Goal: Transaction & Acquisition: Purchase product/service

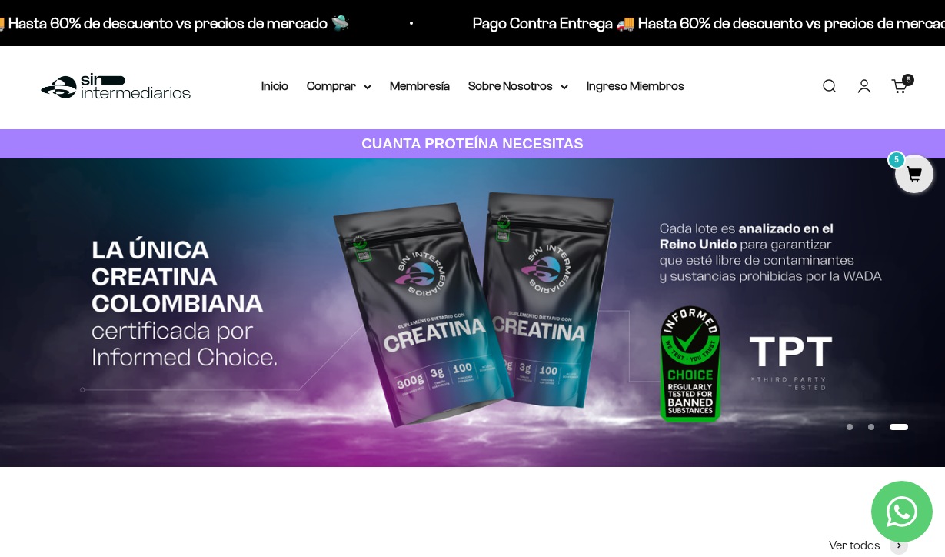
scroll to position [158, 0]
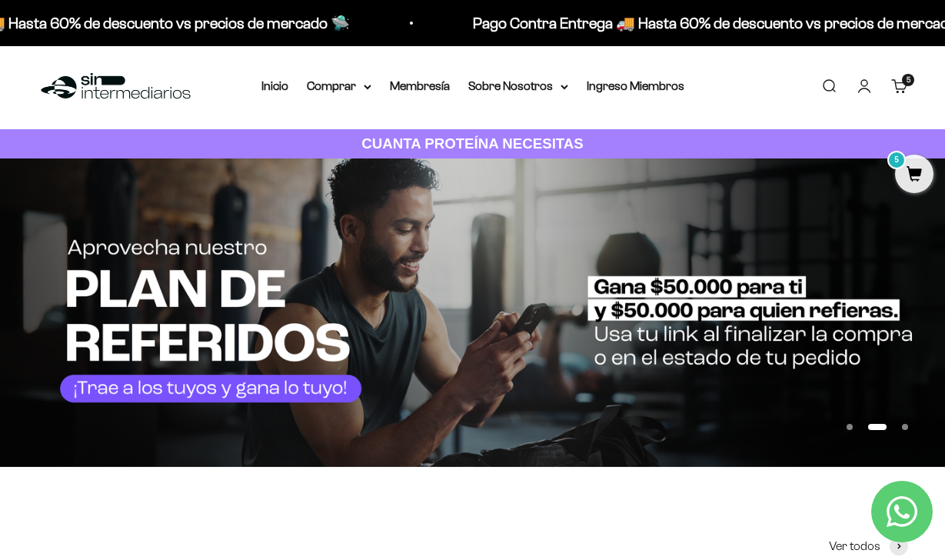
click at [904, 84] on cart-count "5 artículos 5" at bounding box center [908, 80] width 12 height 12
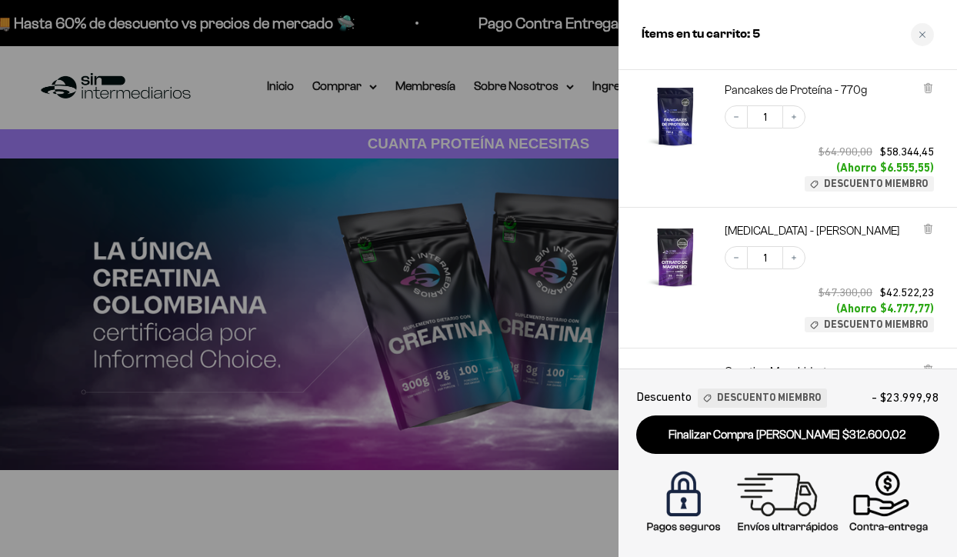
click at [541, 52] on div at bounding box center [478, 278] width 957 height 557
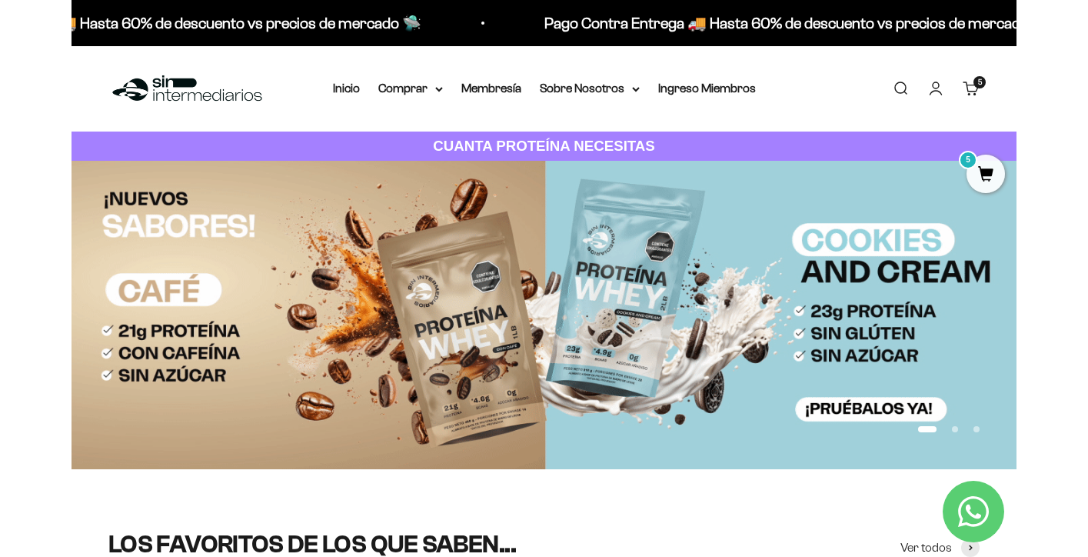
scroll to position [0, 0]
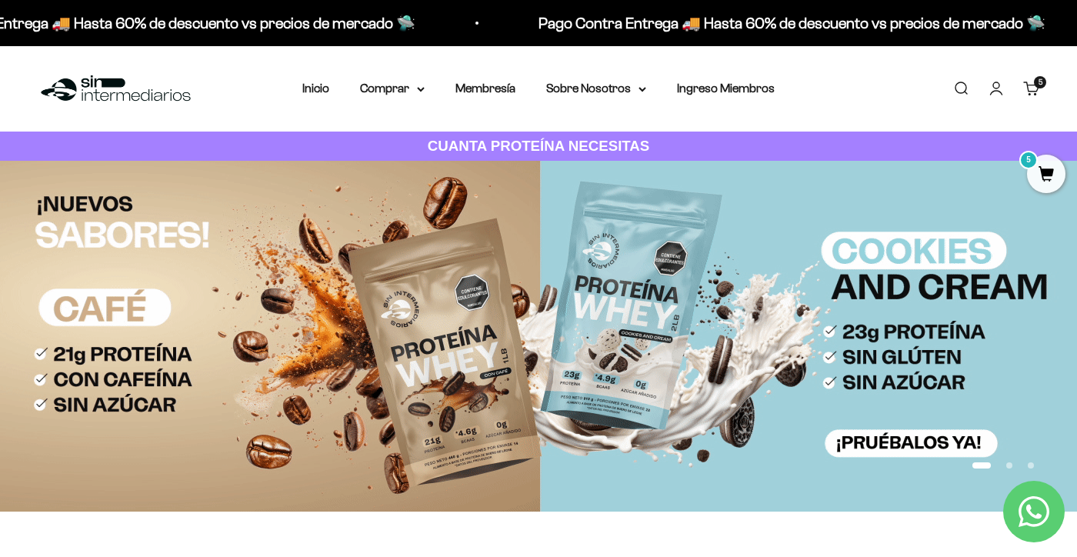
click at [945, 89] on link "Carrito 5 artículos 5" at bounding box center [1031, 88] width 17 height 17
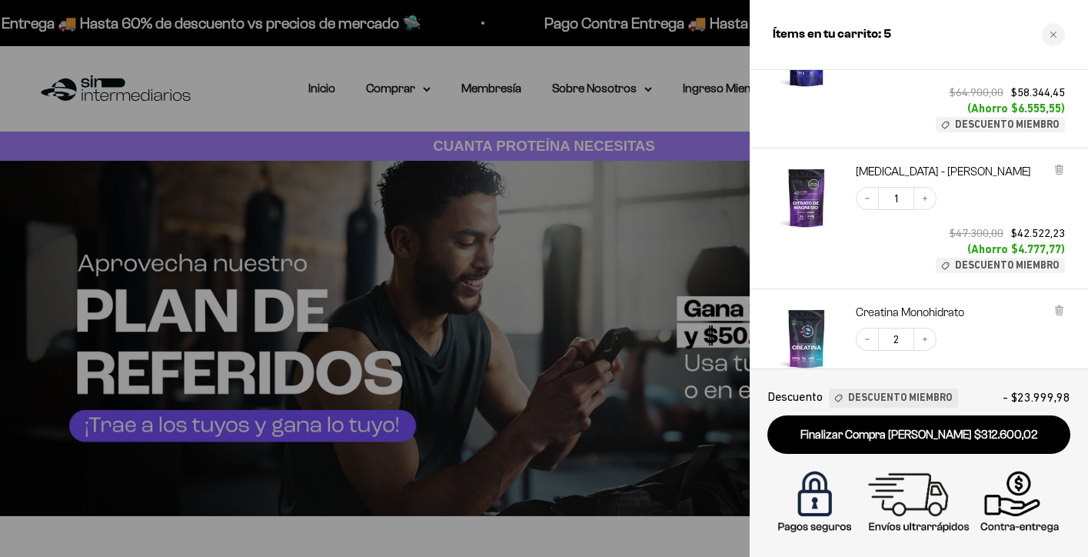
scroll to position [220, 0]
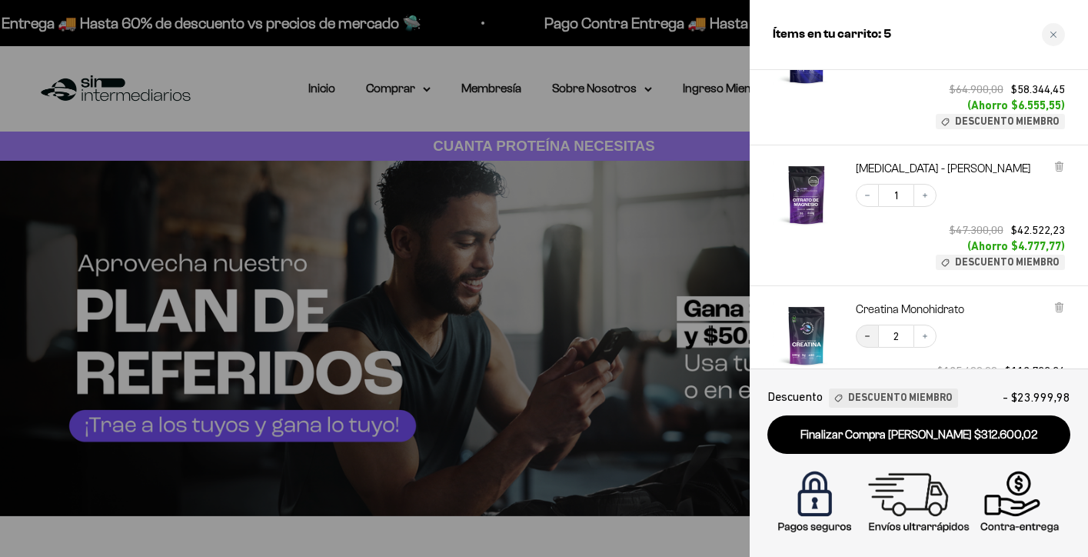
click at [872, 332] on button "Decrease quantity" at bounding box center [867, 336] width 23 height 23
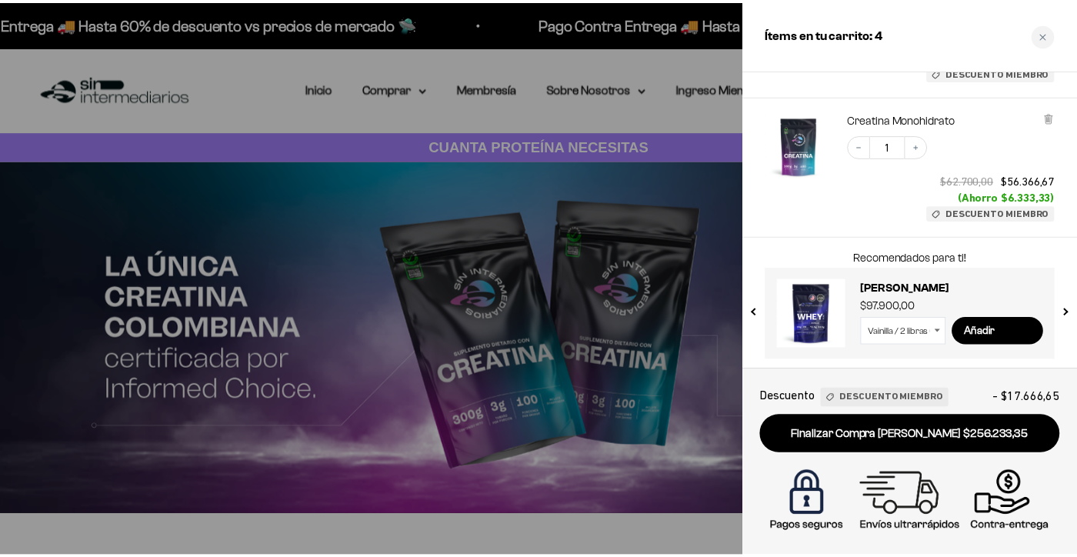
scroll to position [409, 0]
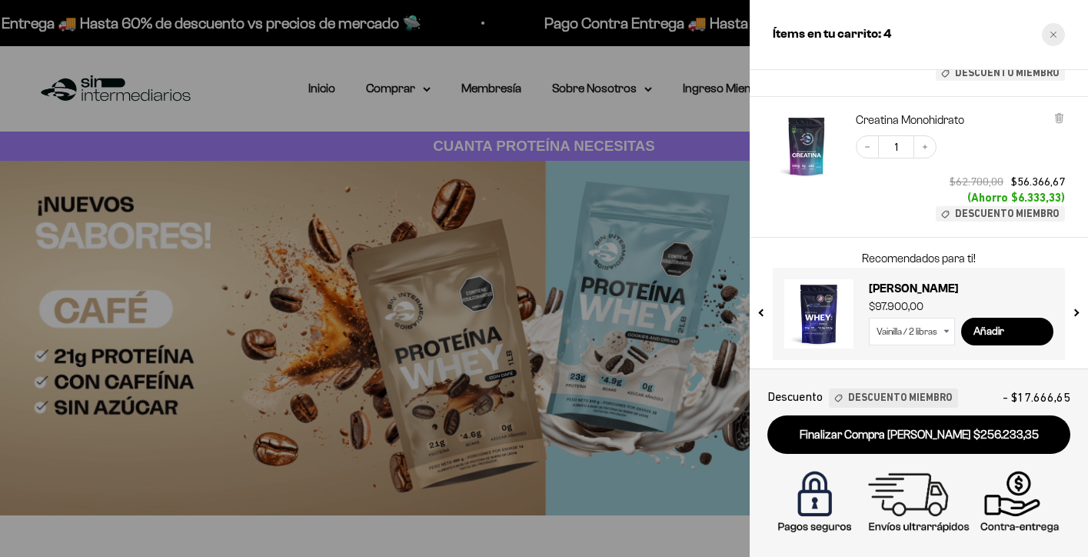
click at [945, 30] on div "Close cart" at bounding box center [1053, 34] width 23 height 23
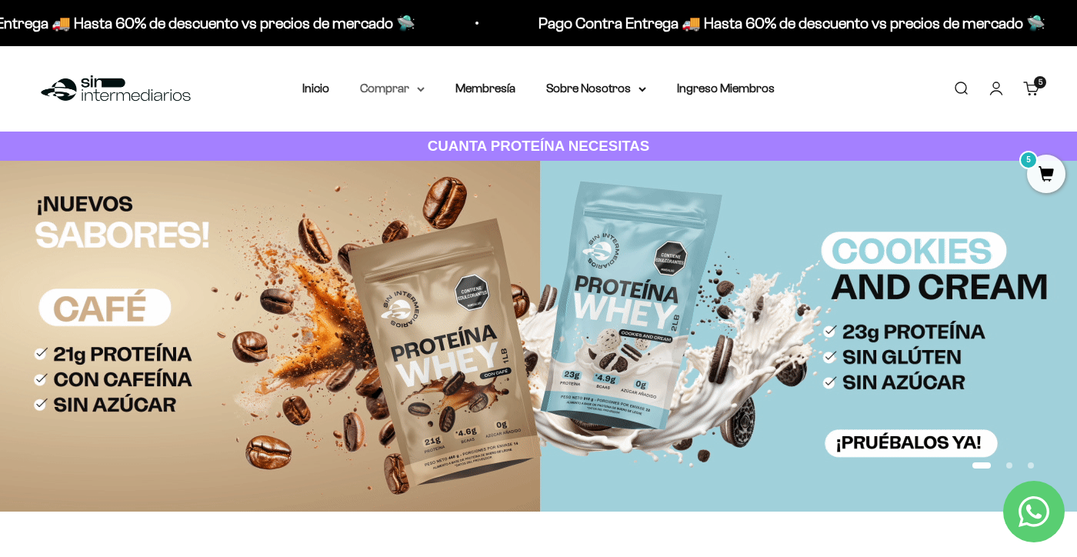
click at [402, 80] on summary "Comprar" at bounding box center [392, 88] width 65 height 20
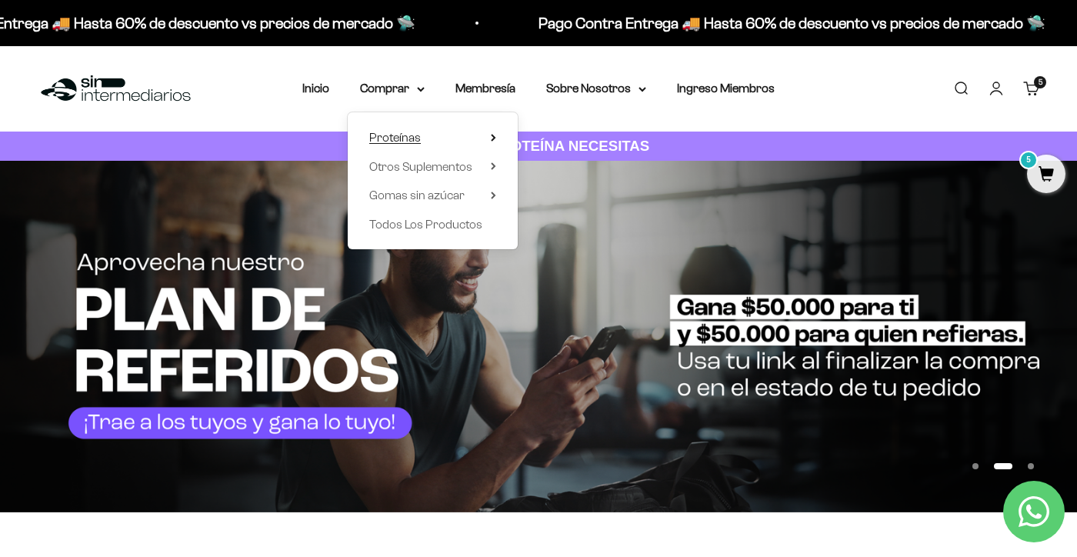
click at [479, 139] on summary "Proteínas" at bounding box center [432, 138] width 127 height 20
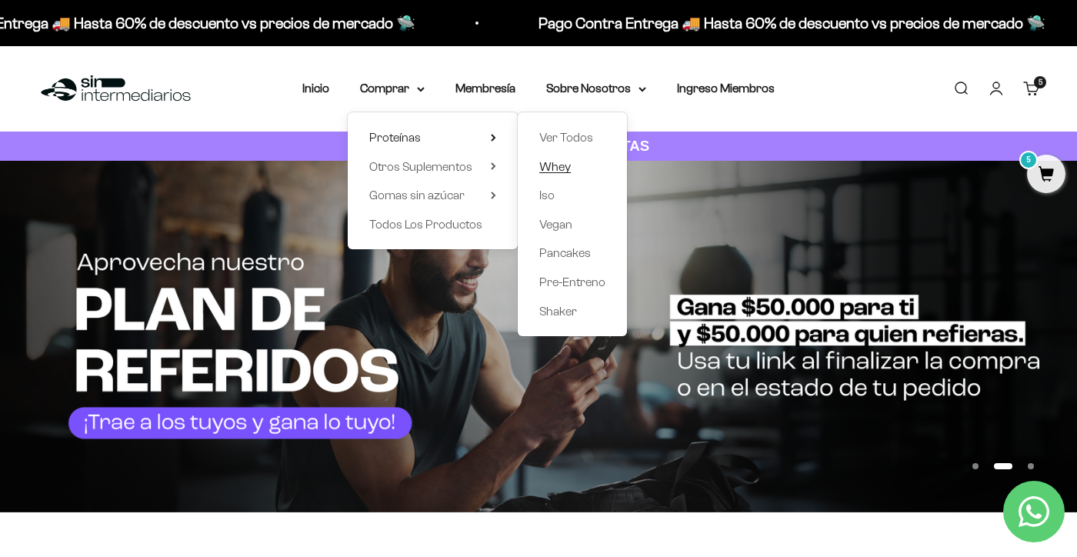
click at [556, 166] on span "Whey" at bounding box center [555, 166] width 32 height 13
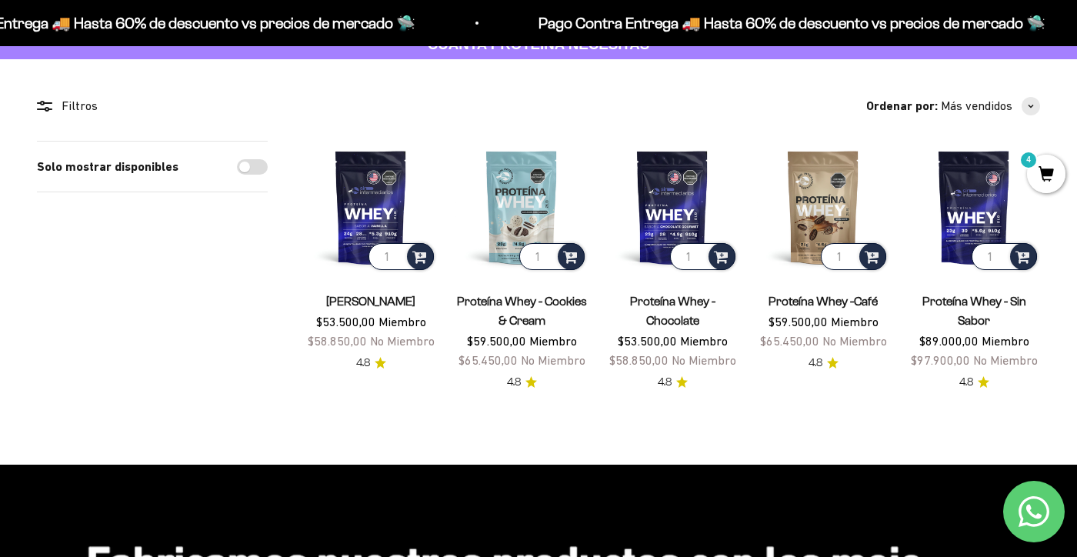
scroll to position [105, 0]
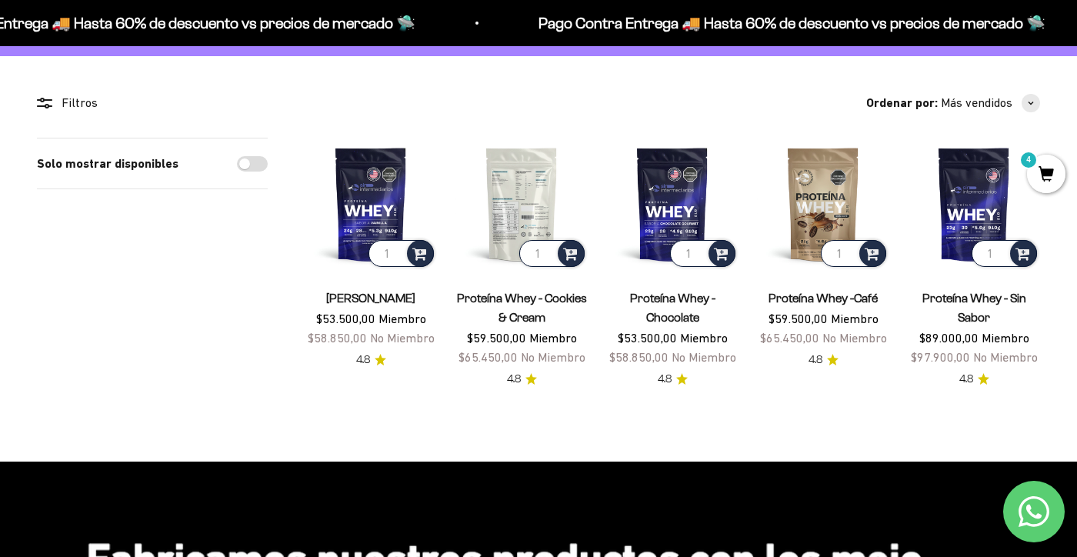
click at [526, 194] on img at bounding box center [521, 204] width 132 height 132
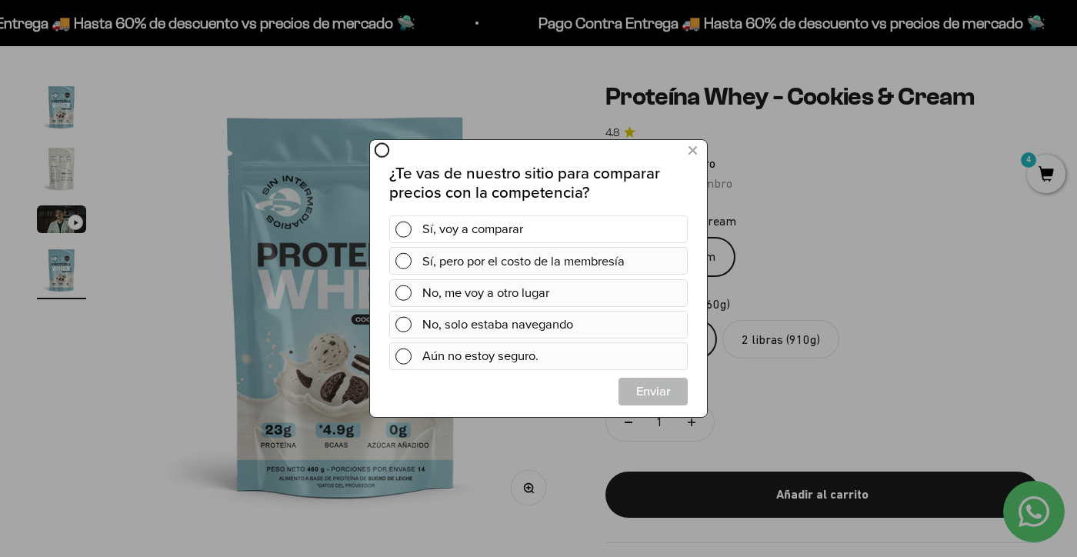
click at [623, 221] on div "Sí, voy a comparar" at bounding box center [551, 229] width 259 height 28
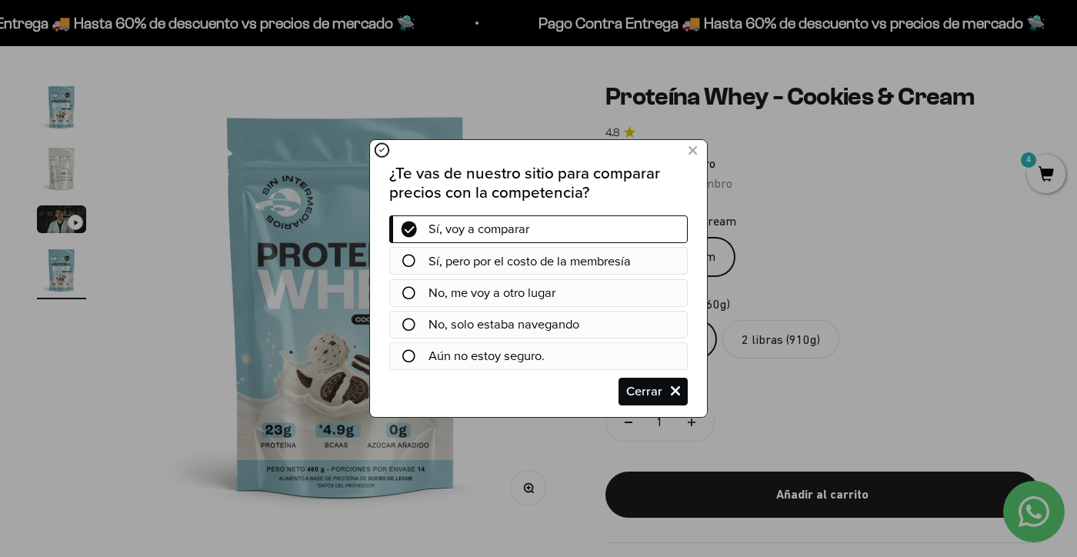
click at [631, 262] on span "Sí, pero por el costo de la membresía" at bounding box center [529, 261] width 202 height 19
click at [621, 270] on div "Sí, pero por el costo de la membresía" at bounding box center [557, 261] width 259 height 28
click at [408, 255] on icon at bounding box center [408, 261] width 13 height 13
click at [695, 147] on icon at bounding box center [692, 151] width 8 height 21
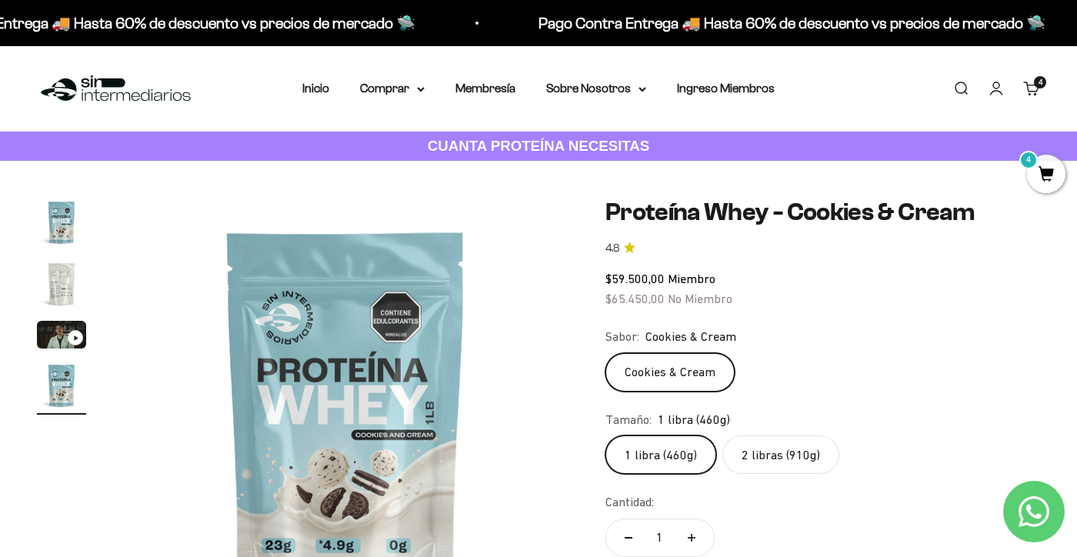
click at [1032, 92] on link "Carrito 4 artículos 4" at bounding box center [1031, 88] width 17 height 17
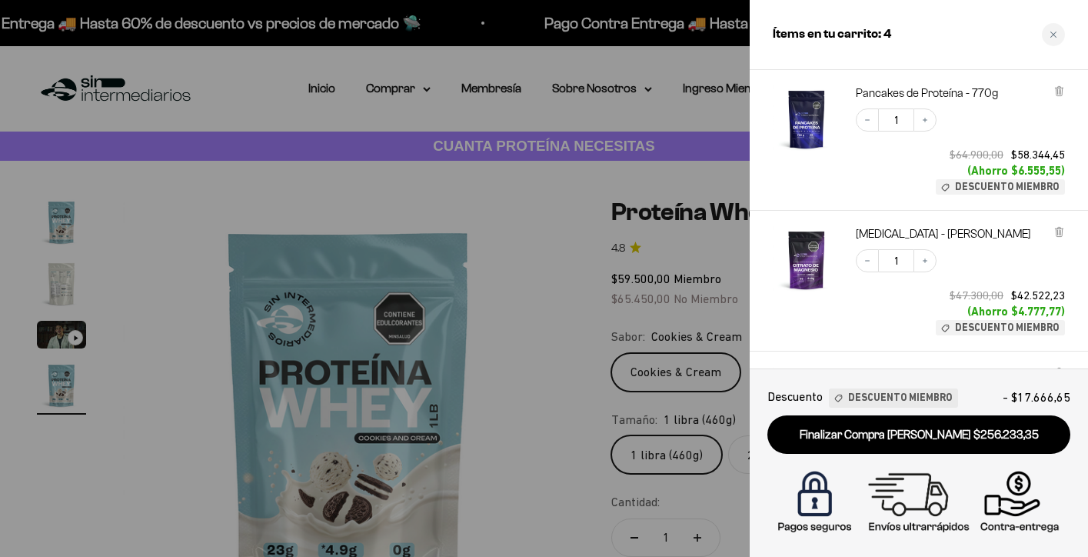
scroll to position [153, 0]
